Goal: Check status

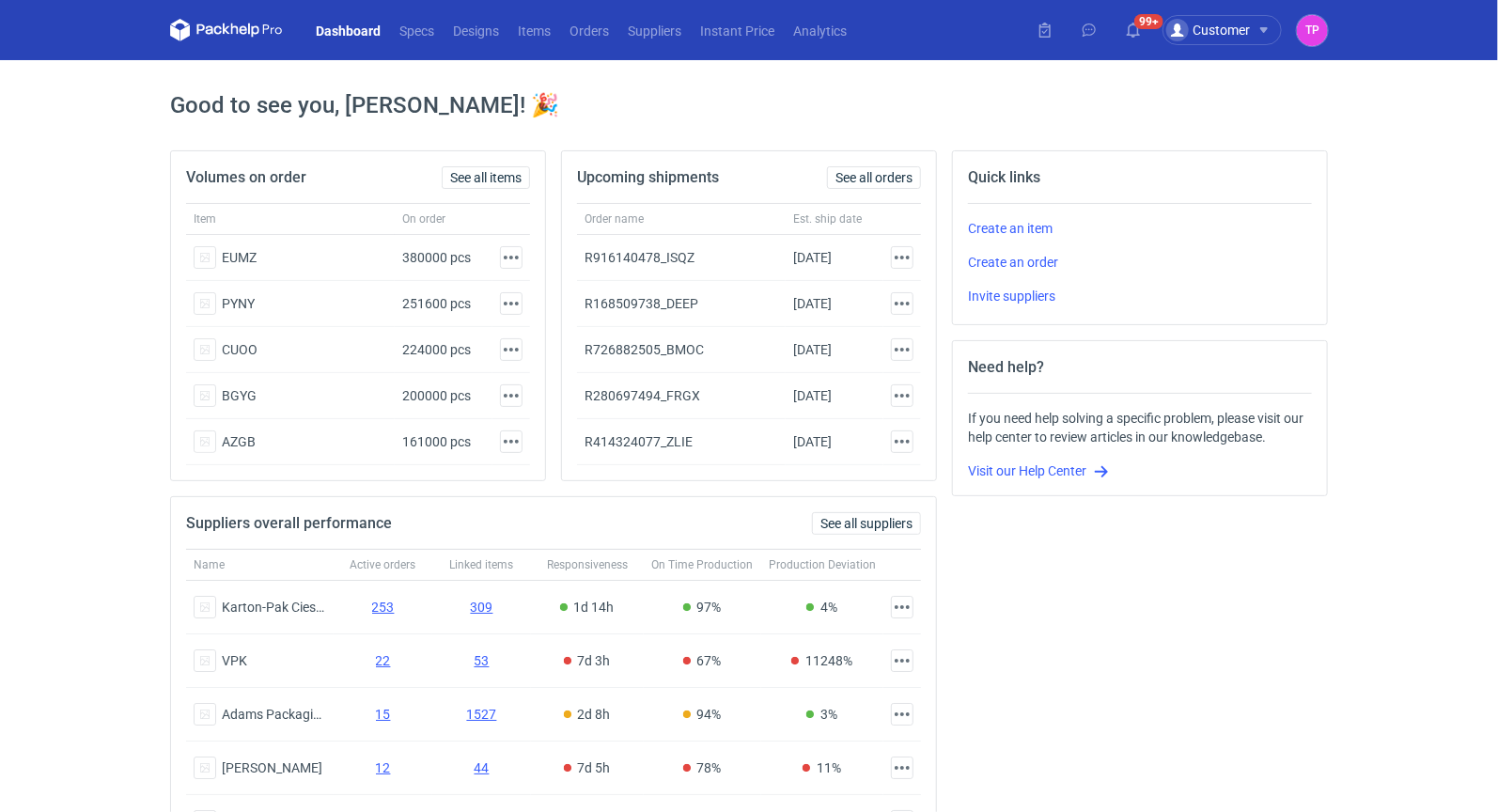
click at [349, 26] on link "Dashboard" at bounding box center [348, 30] width 84 height 22
click at [591, 26] on link "Orders" at bounding box center [589, 30] width 59 height 22
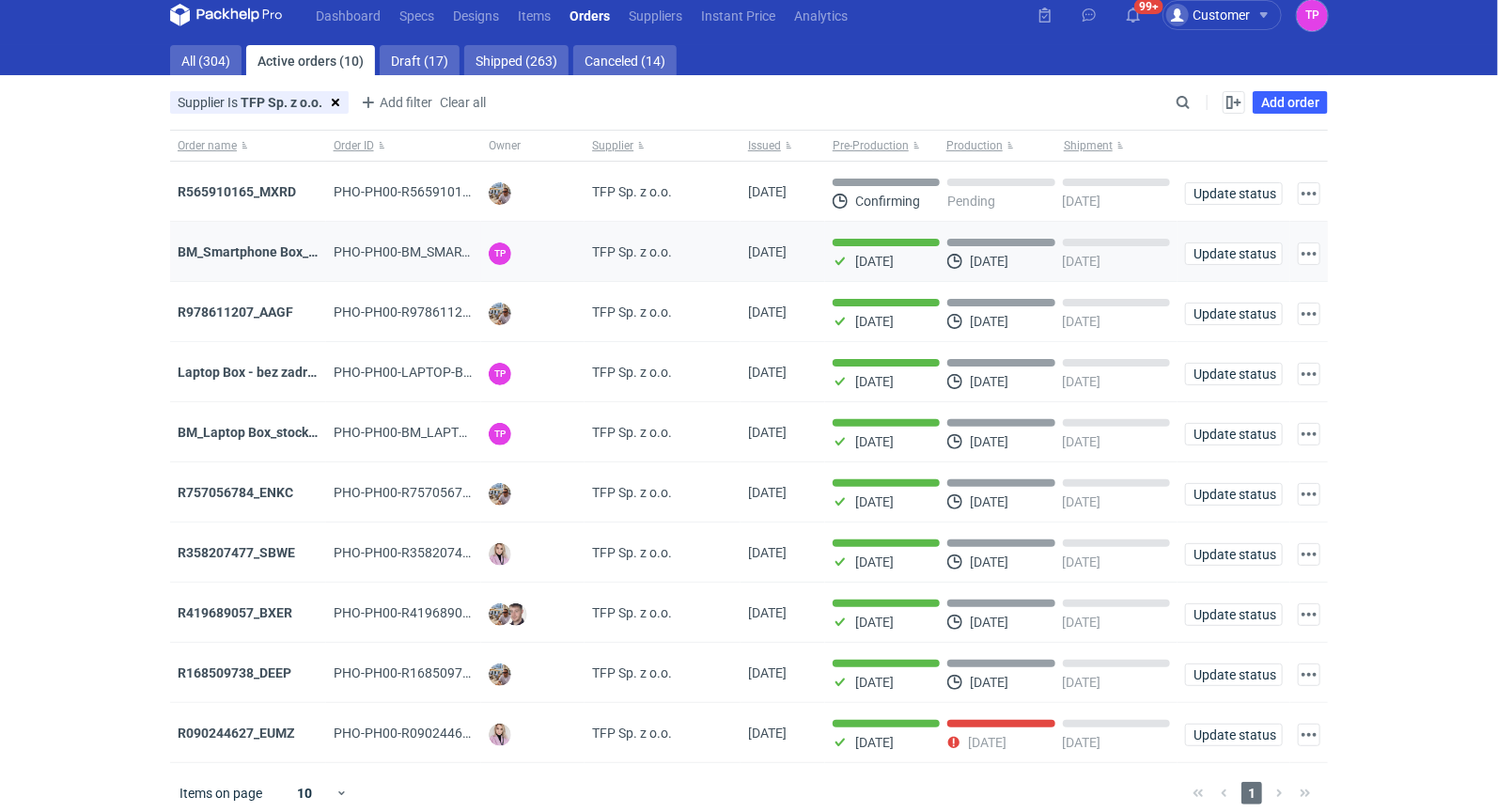
scroll to position [17, 0]
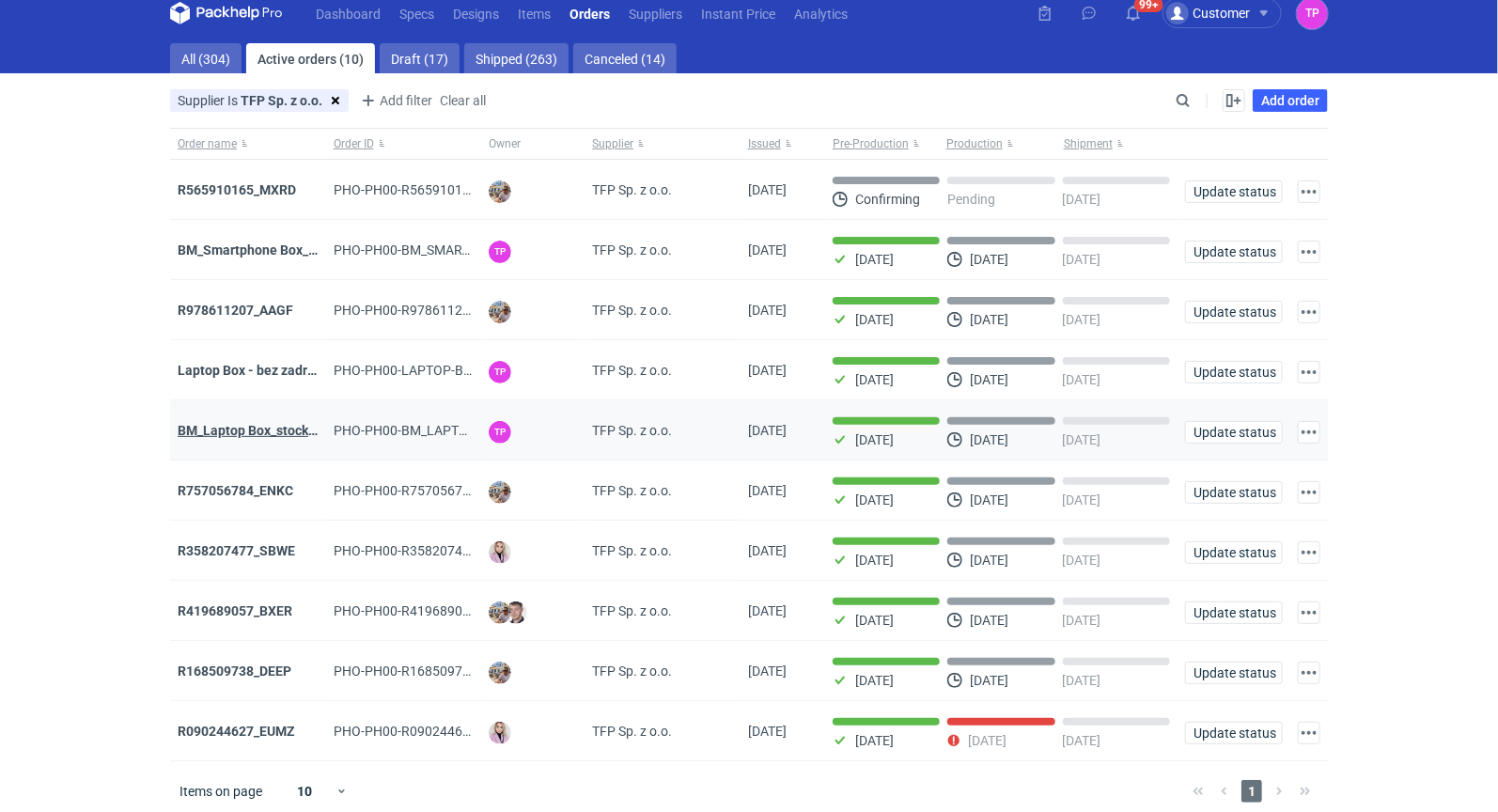
click at [248, 425] on strong "BM_Laptop Box_stock_05" at bounding box center [253, 431] width 151 height 15
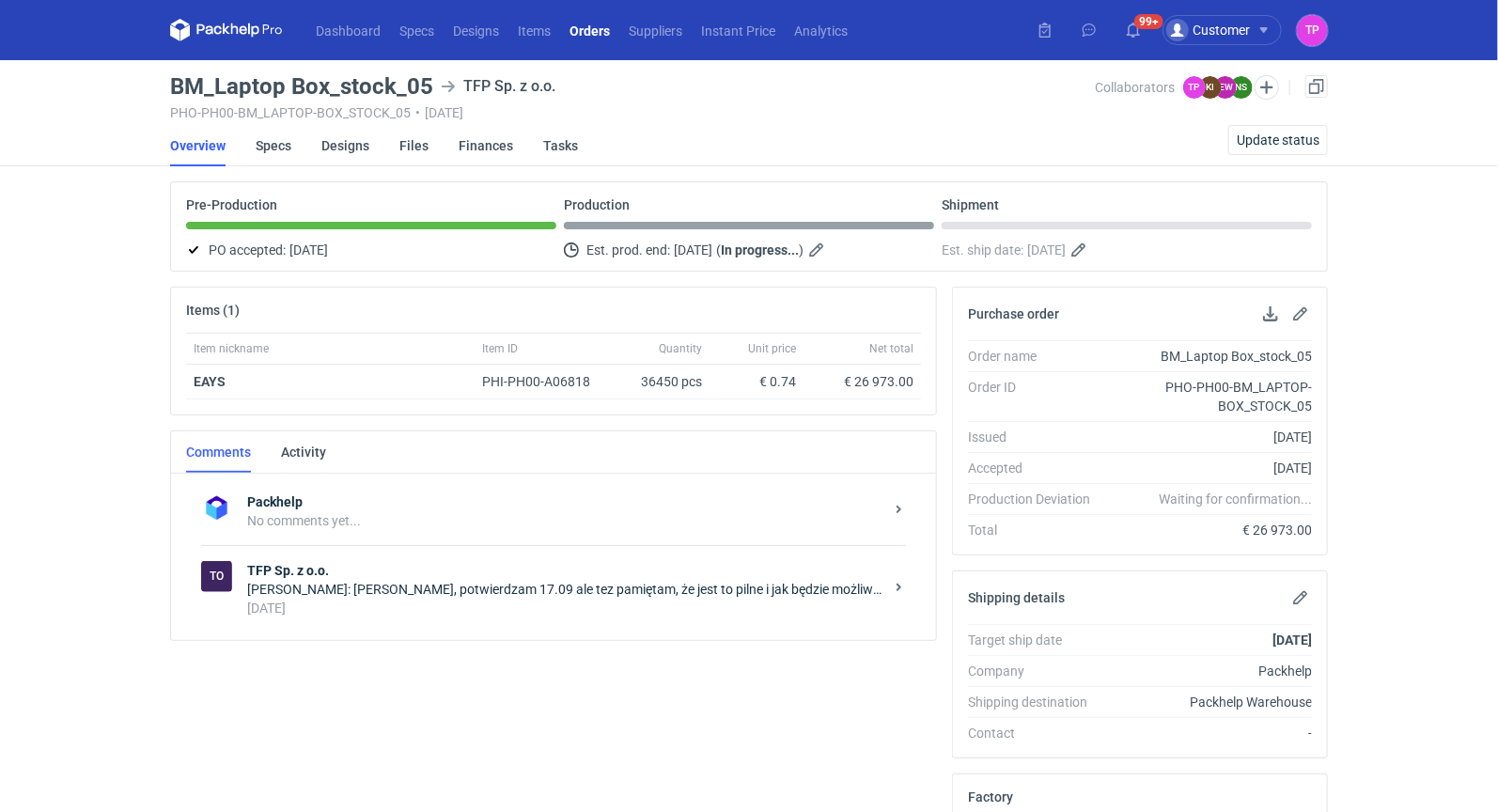
click at [338, 86] on h3 "BM_Laptop Box_stock_05" at bounding box center [302, 86] width 263 height 22
click at [337, 86] on h3 "BM_Laptop Box_stock_05" at bounding box center [302, 86] width 263 height 22
copy h3 "BM_Laptop Box_stock_05"
